Goal: Communication & Community: Answer question/provide support

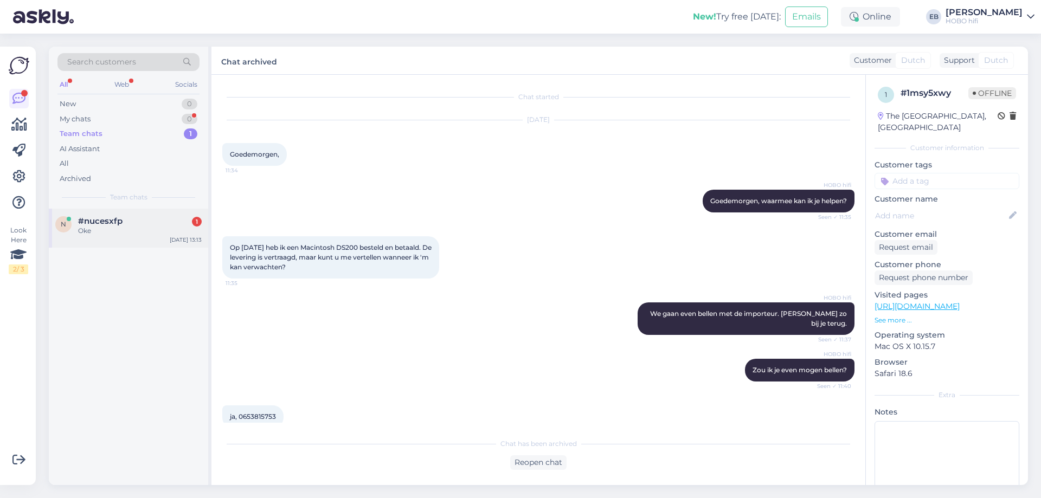
scroll to position [223, 0]
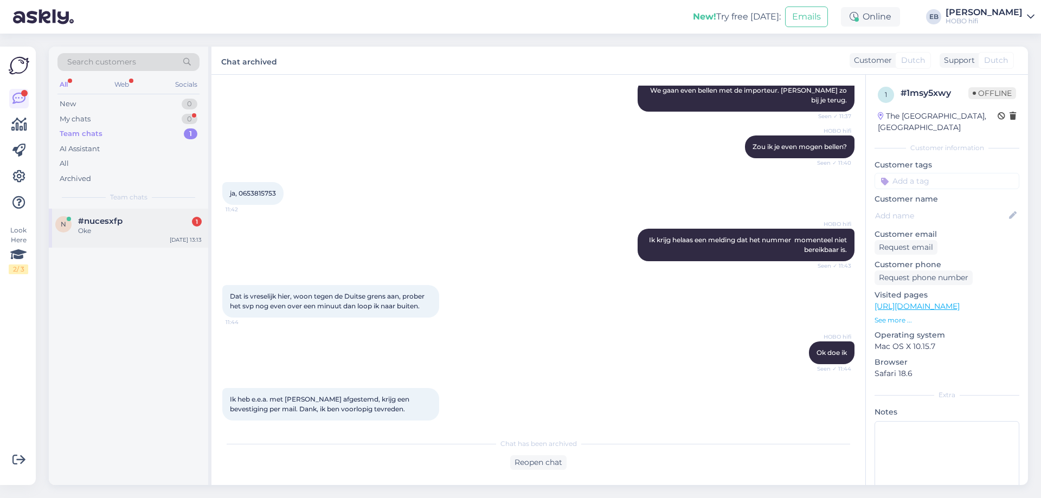
click at [148, 231] on div "Oke" at bounding box center [140, 231] width 124 height 10
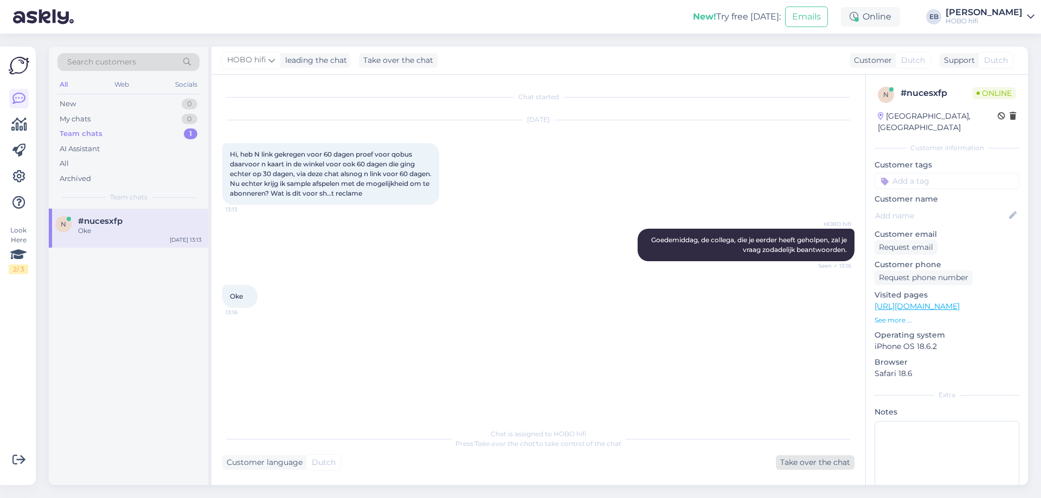
click at [829, 465] on div "Take over the chat" at bounding box center [815, 462] width 79 height 15
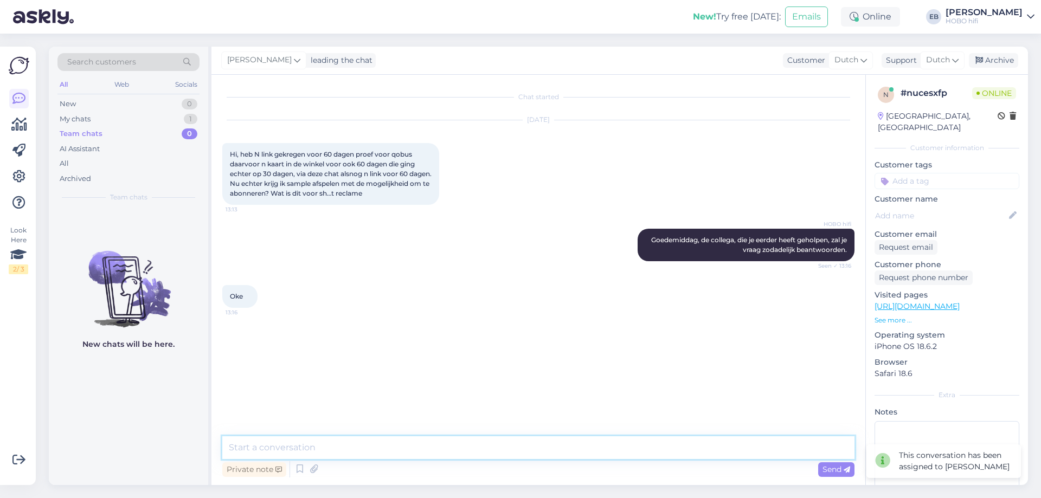
click at [702, 451] on textarea at bounding box center [538, 447] width 632 height 23
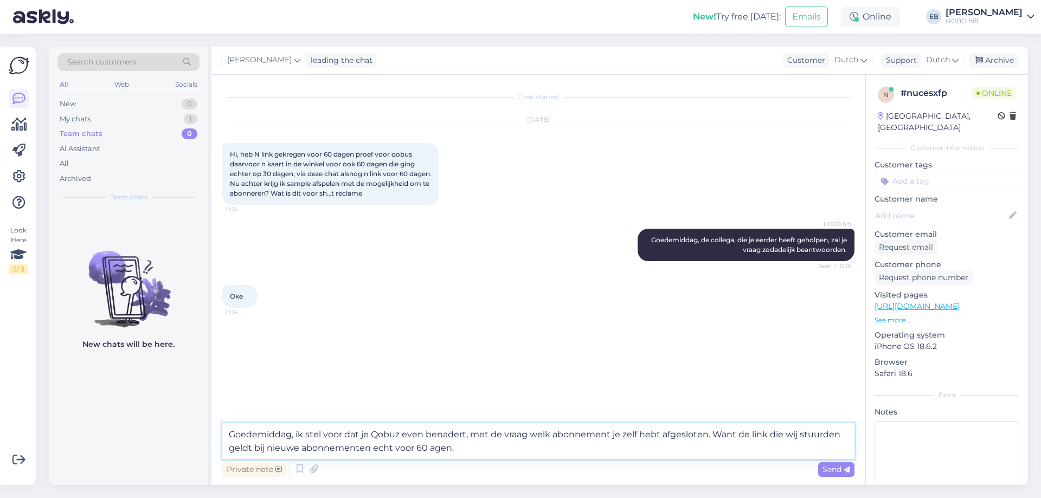
type textarea "Goedemiddag, ik stel voor dat je Qobuz even benadert, met de vraag welk abonnem…"
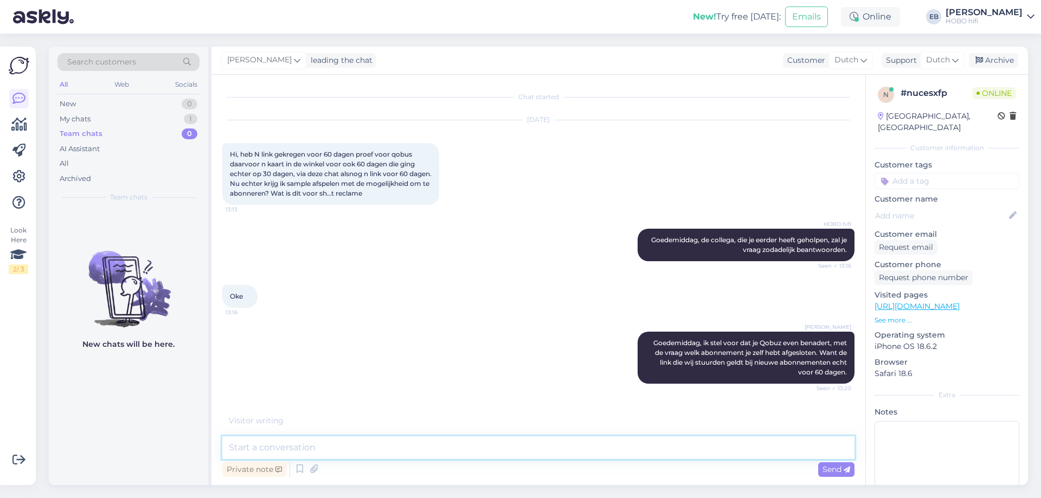
click at [332, 455] on textarea at bounding box center [538, 447] width 632 height 23
paste textarea "[URL][DOMAIN_NAME]"
type textarea "[URL][DOMAIN_NAME]"
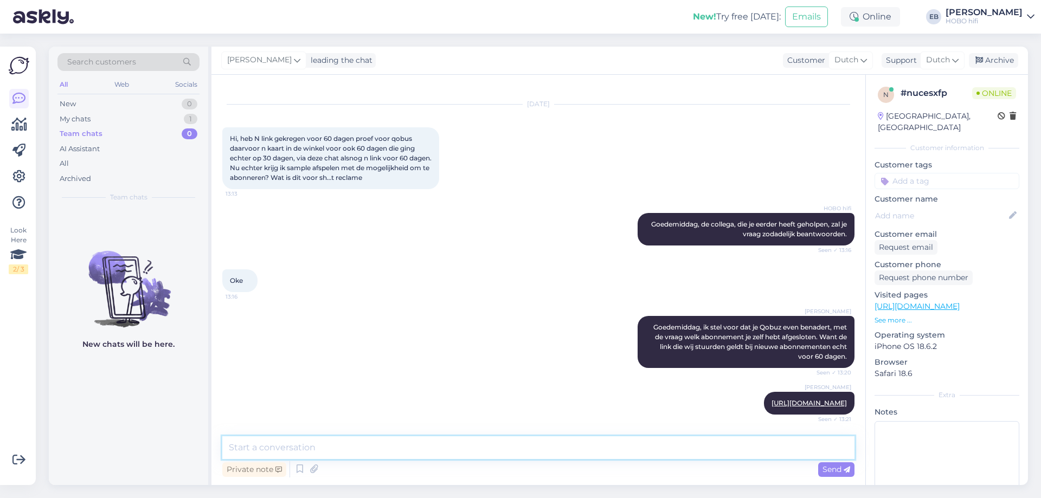
click at [363, 451] on textarea at bounding box center [538, 447] width 632 height 23
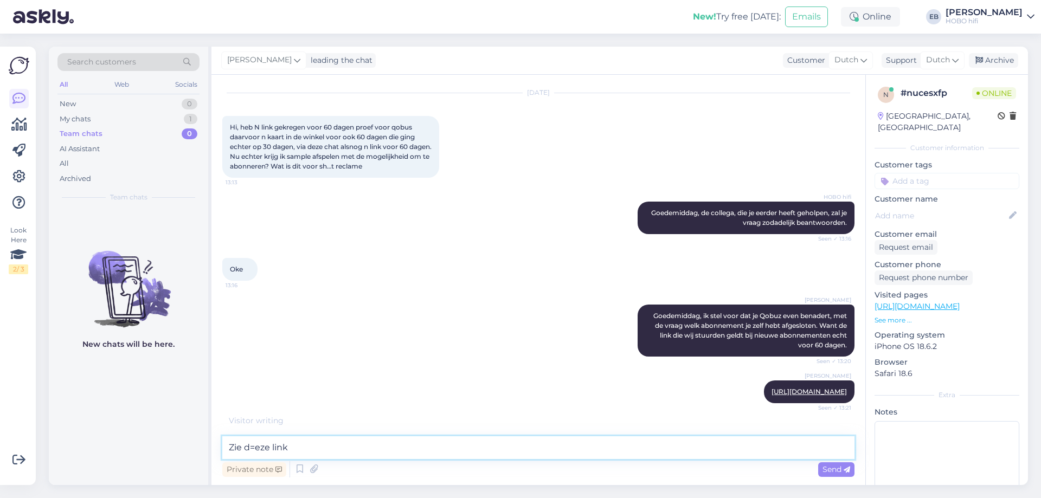
type textarea "Zie deze link"
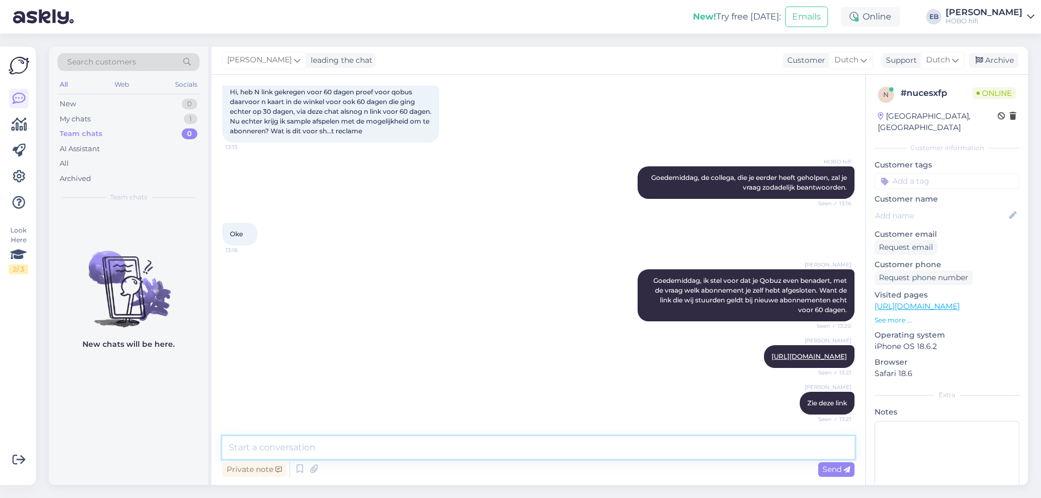
scroll to position [119, 0]
click at [277, 447] on textarea at bounding box center [538, 447] width 632 height 23
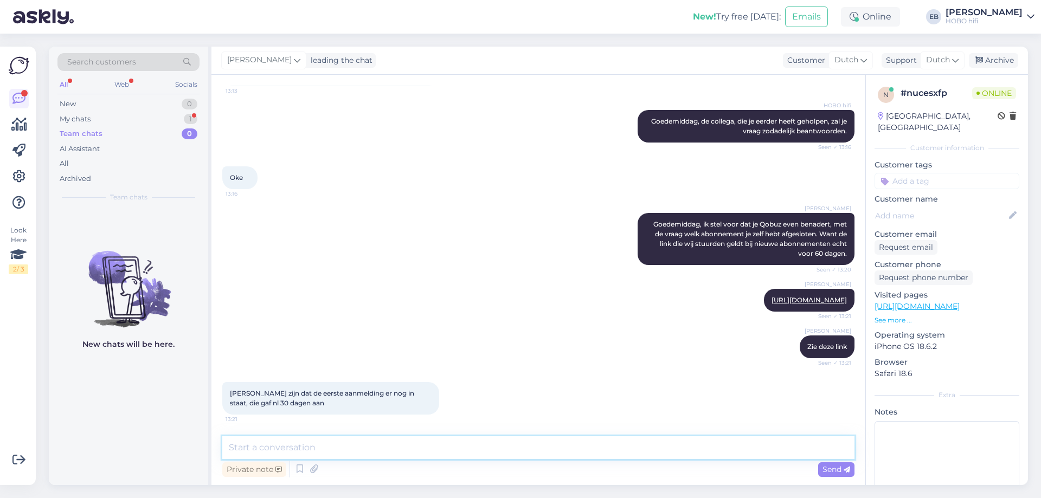
click at [277, 447] on textarea at bounding box center [538, 447] width 632 height 23
type textarea "Dat vermoed ik ook."
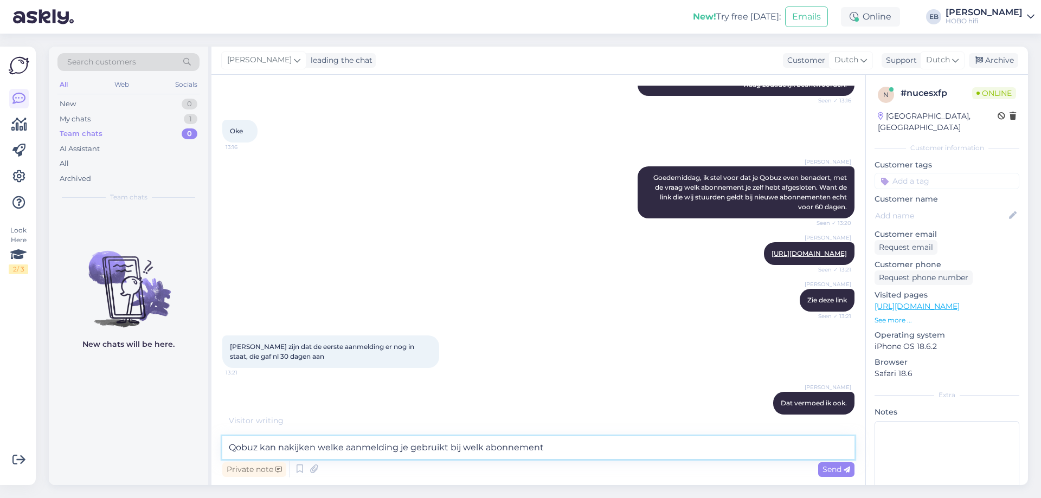
type textarea "Qobuz kan nakijken welke aanmelding je gebruikt bij welk abonnement."
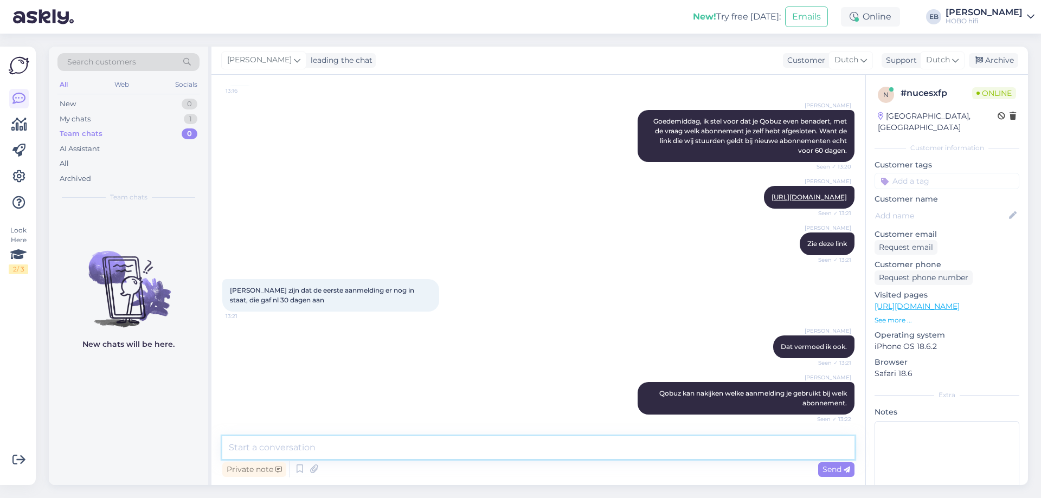
scroll to position [268, 0]
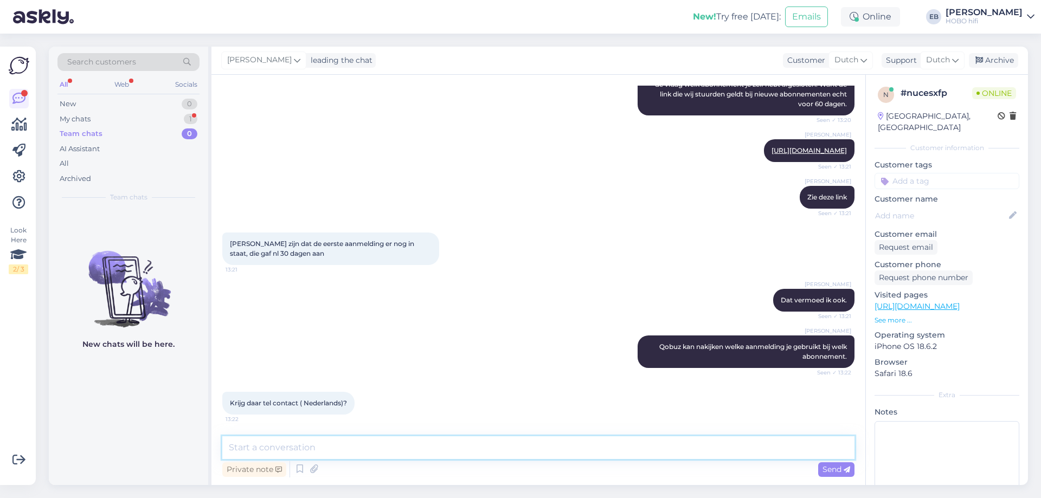
click at [357, 443] on textarea at bounding box center [538, 447] width 632 height 23
click at [313, 461] on icon at bounding box center [313, 469] width 15 height 16
click at [275, 450] on textarea at bounding box center [538, 447] width 632 height 23
type textarea "Nee, enkel via mail of chat. Het is een Frans bedrijf."
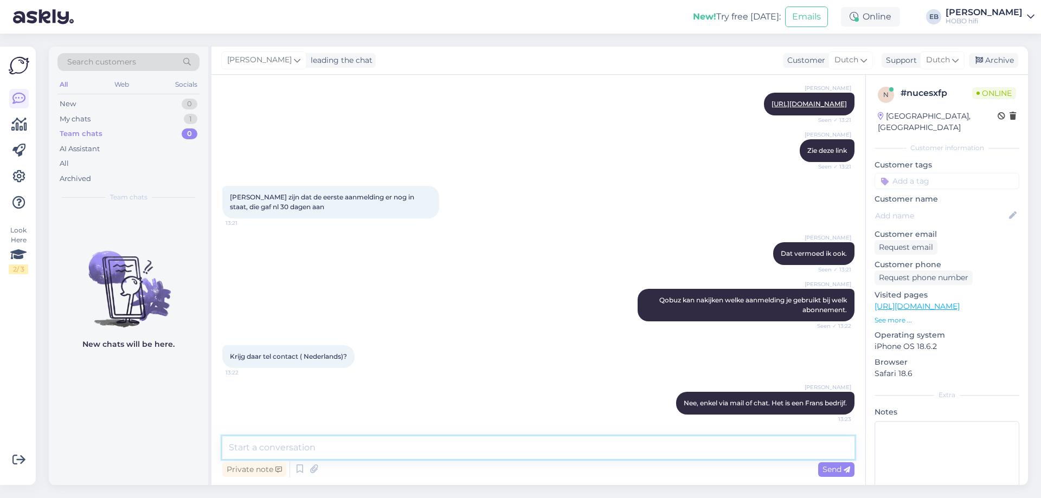
click at [335, 441] on textarea at bounding box center [538, 447] width 632 height 23
click at [431, 234] on div "[PERSON_NAME] Dat vermoed ik ook. Seen ✓ 13:21" at bounding box center [538, 253] width 632 height 47
click at [990, 61] on div "Archive" at bounding box center [993, 60] width 49 height 15
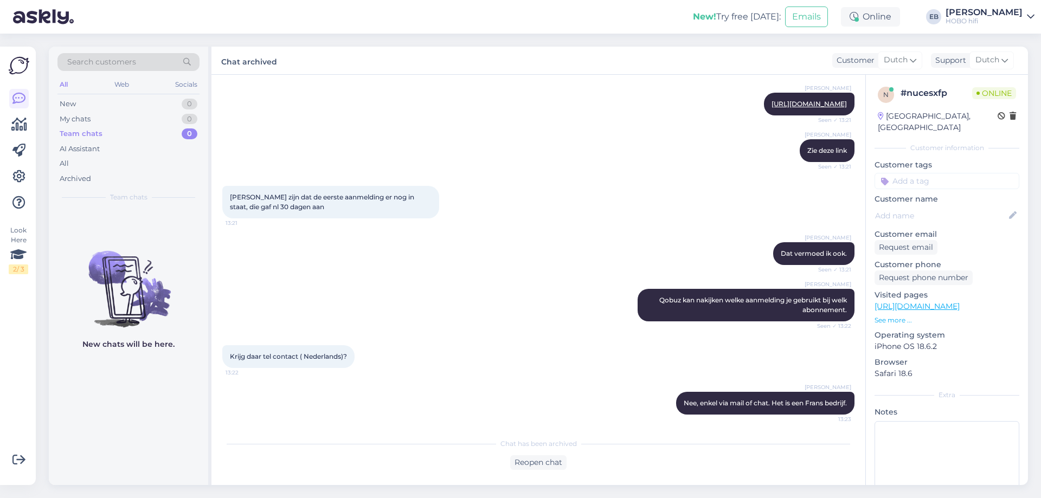
click at [602, 285] on div "[PERSON_NAME] Qobuz kan nakijken welke aanmelding je gebruikt bij welk abonneme…" at bounding box center [538, 305] width 632 height 56
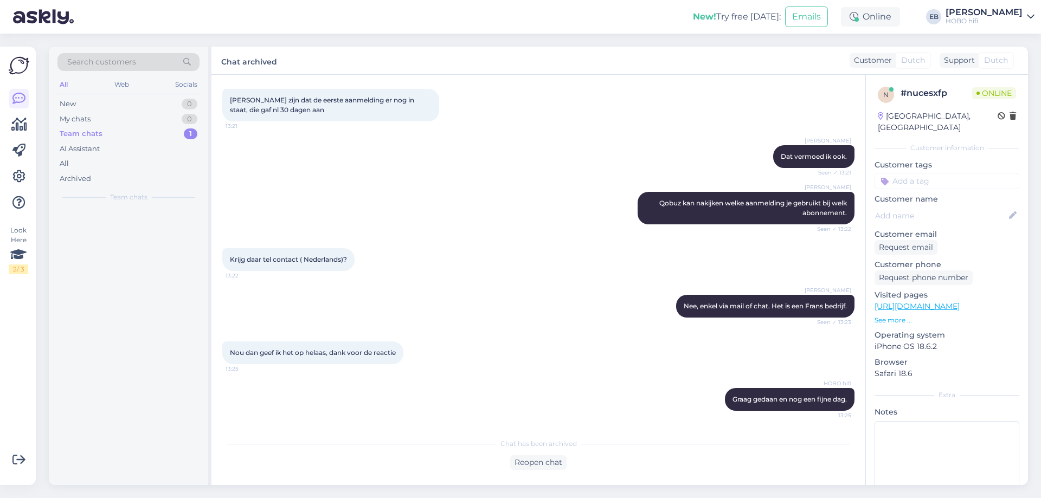
scroll to position [412, 0]
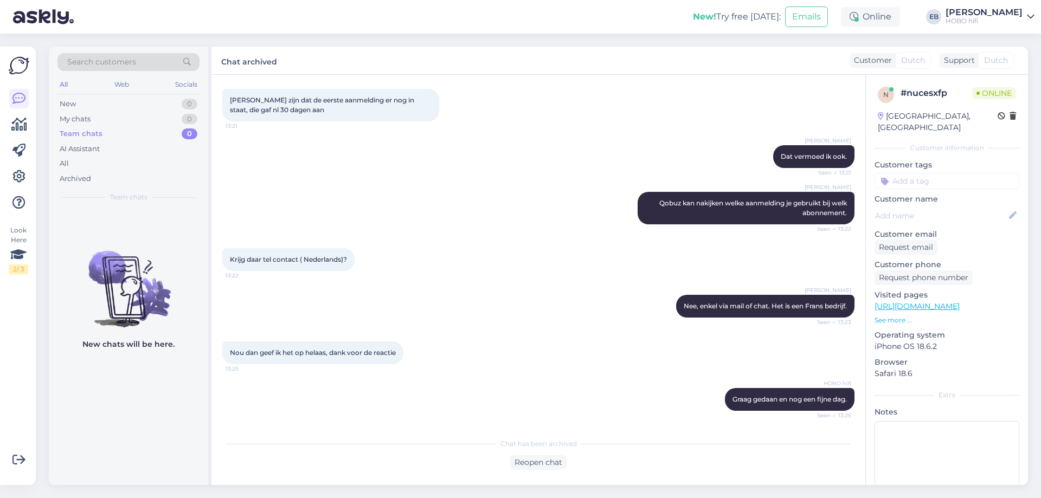
click at [465, 214] on div "[PERSON_NAME] Qobuz kan nakijken welke aanmelding je gebruikt bij welk abonneme…" at bounding box center [538, 208] width 632 height 56
